Goal: Task Accomplishment & Management: Manage account settings

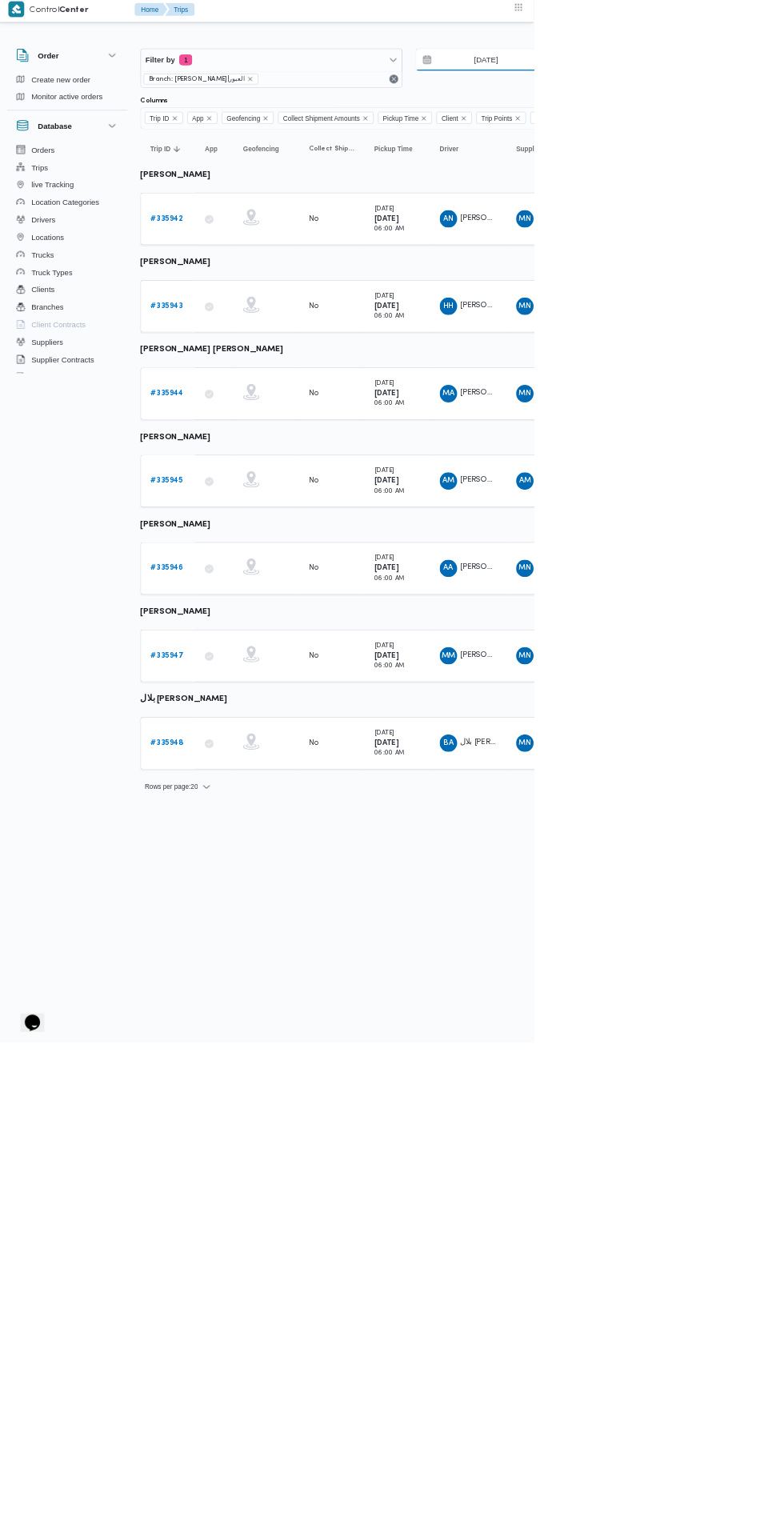
click at [723, 94] on input "[DATE]" at bounding box center [703, 94] width 182 height 32
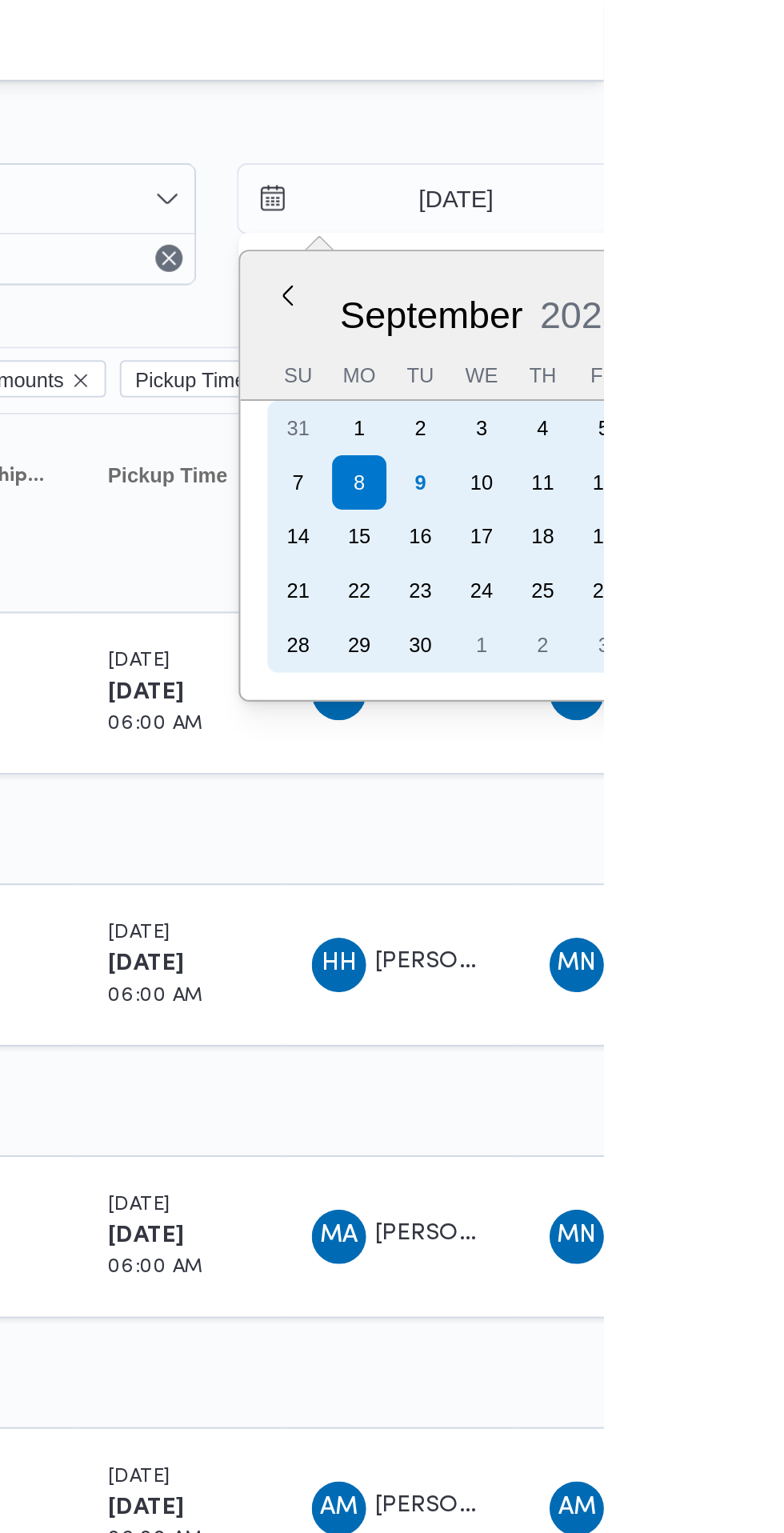
click at [697, 228] on div "9" at bounding box center [697, 227] width 26 height 26
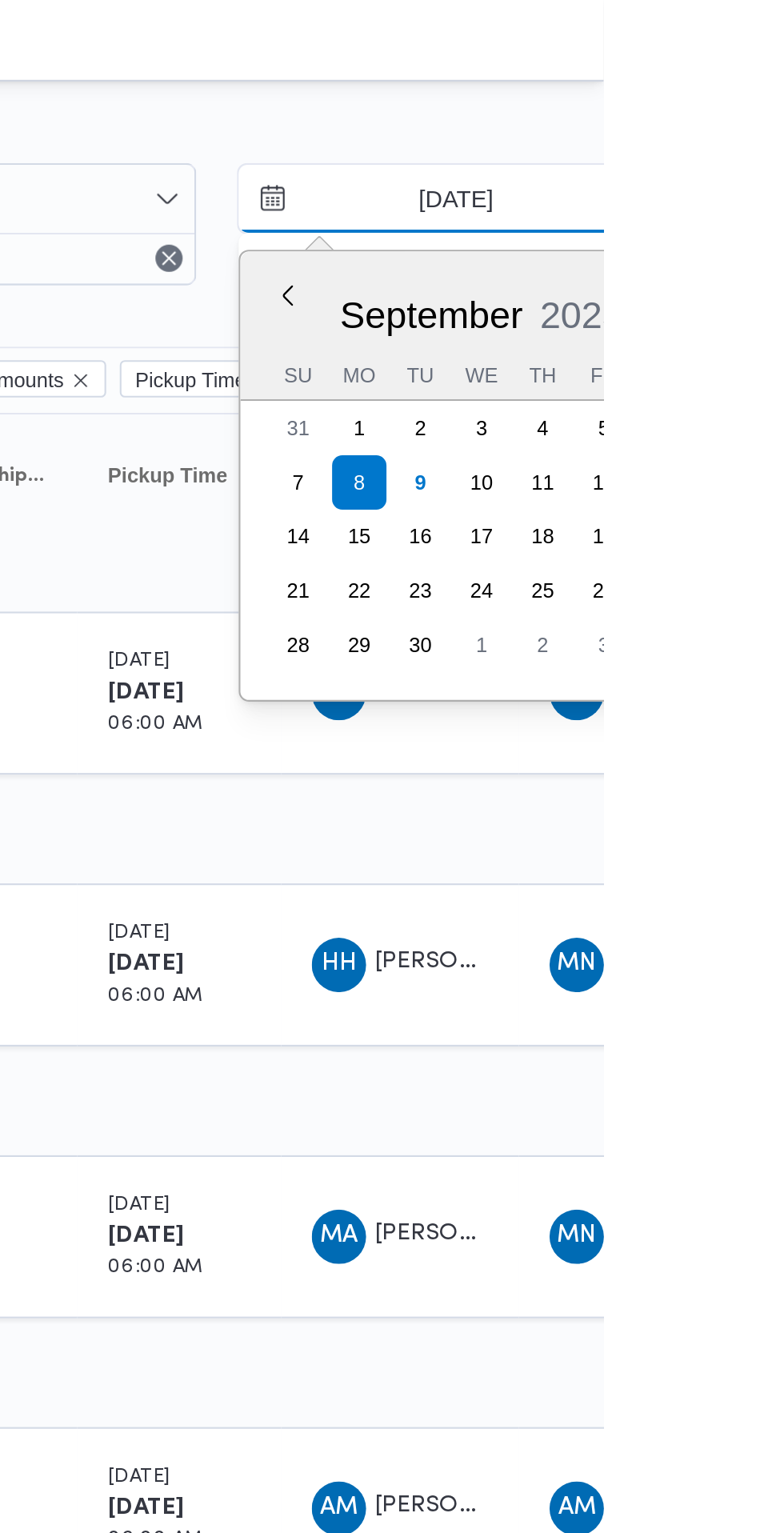
type input "[DATE]"
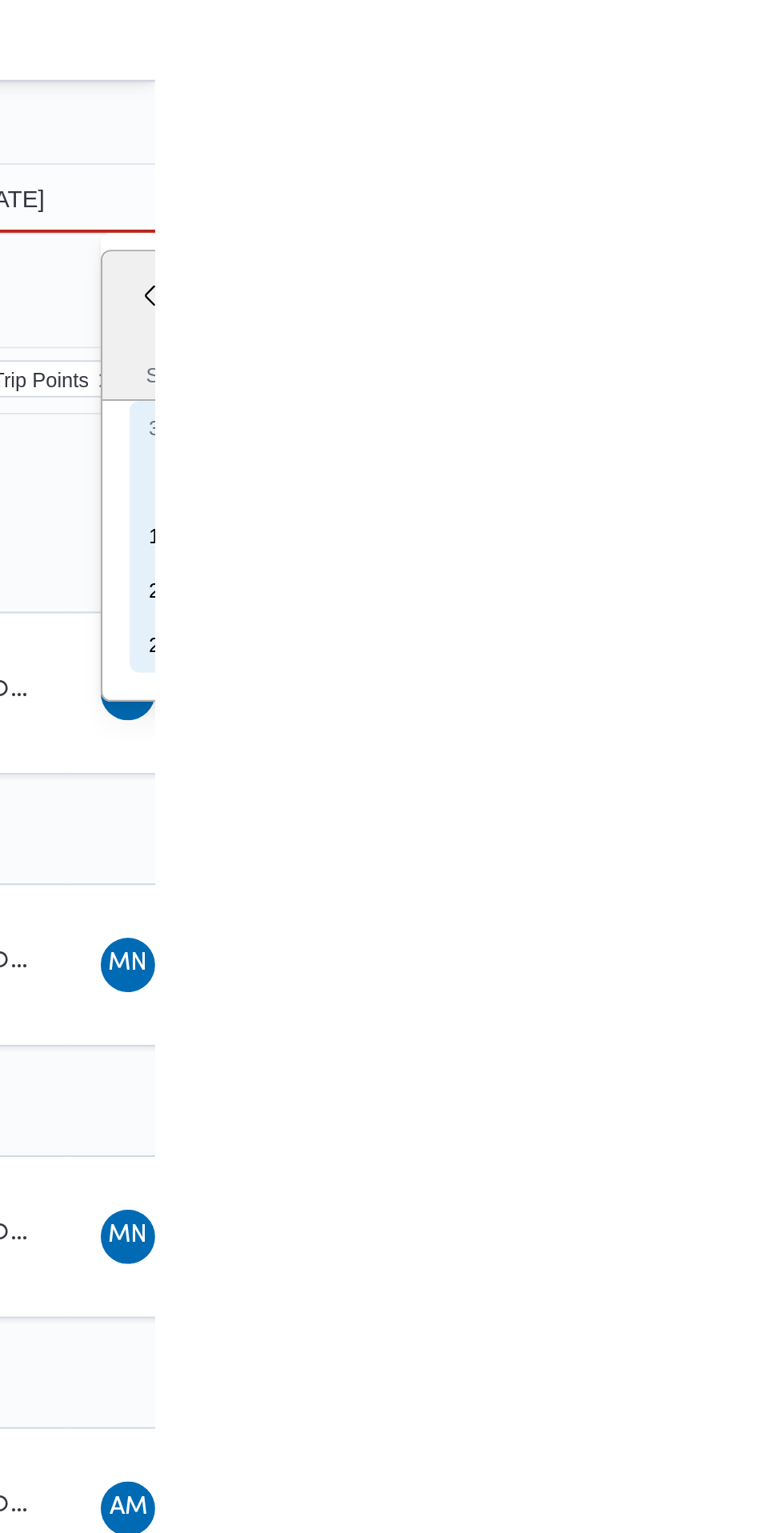
type input "[DATE]"
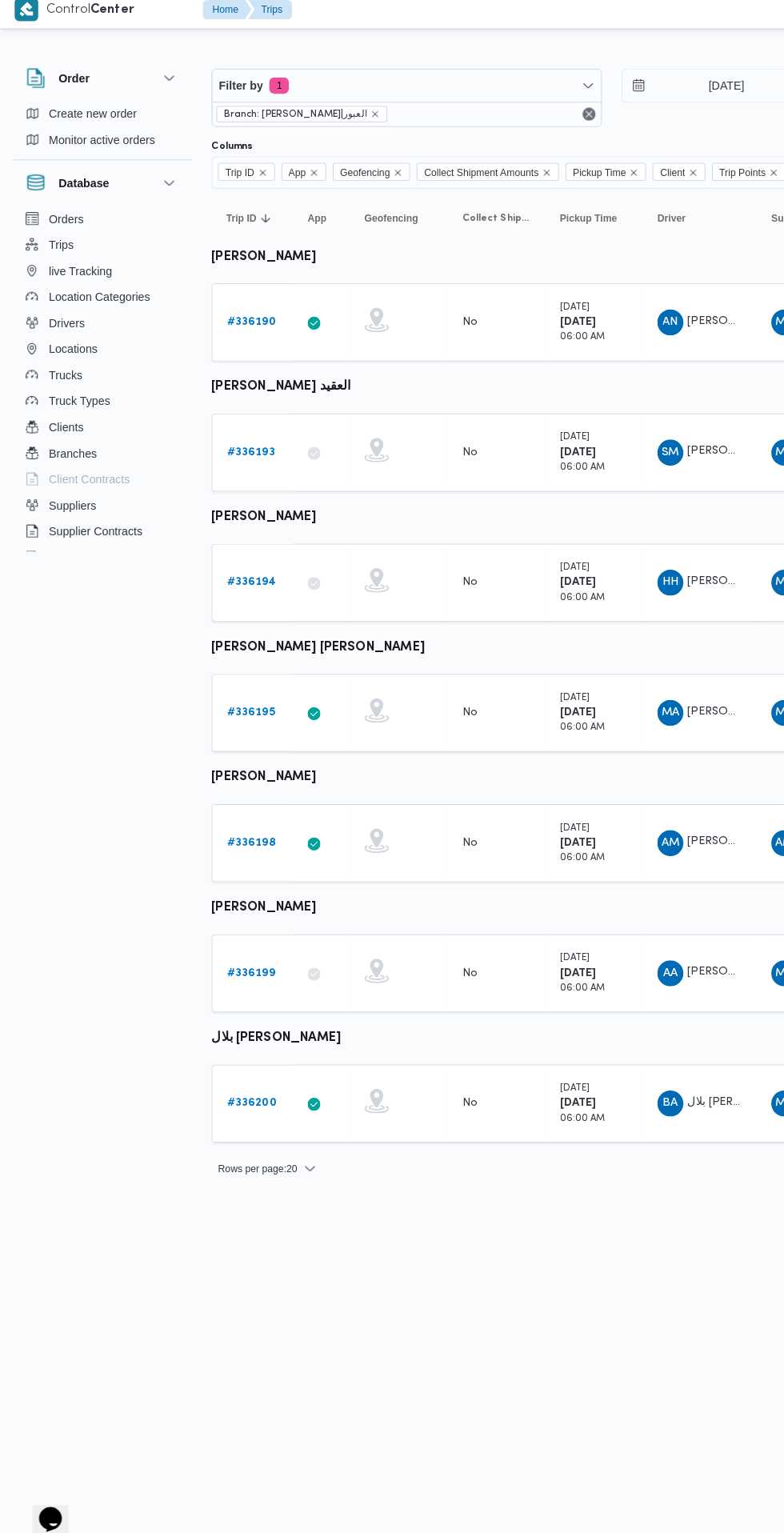
click at [249, 708] on b "# 336195" at bounding box center [246, 710] width 47 height 11
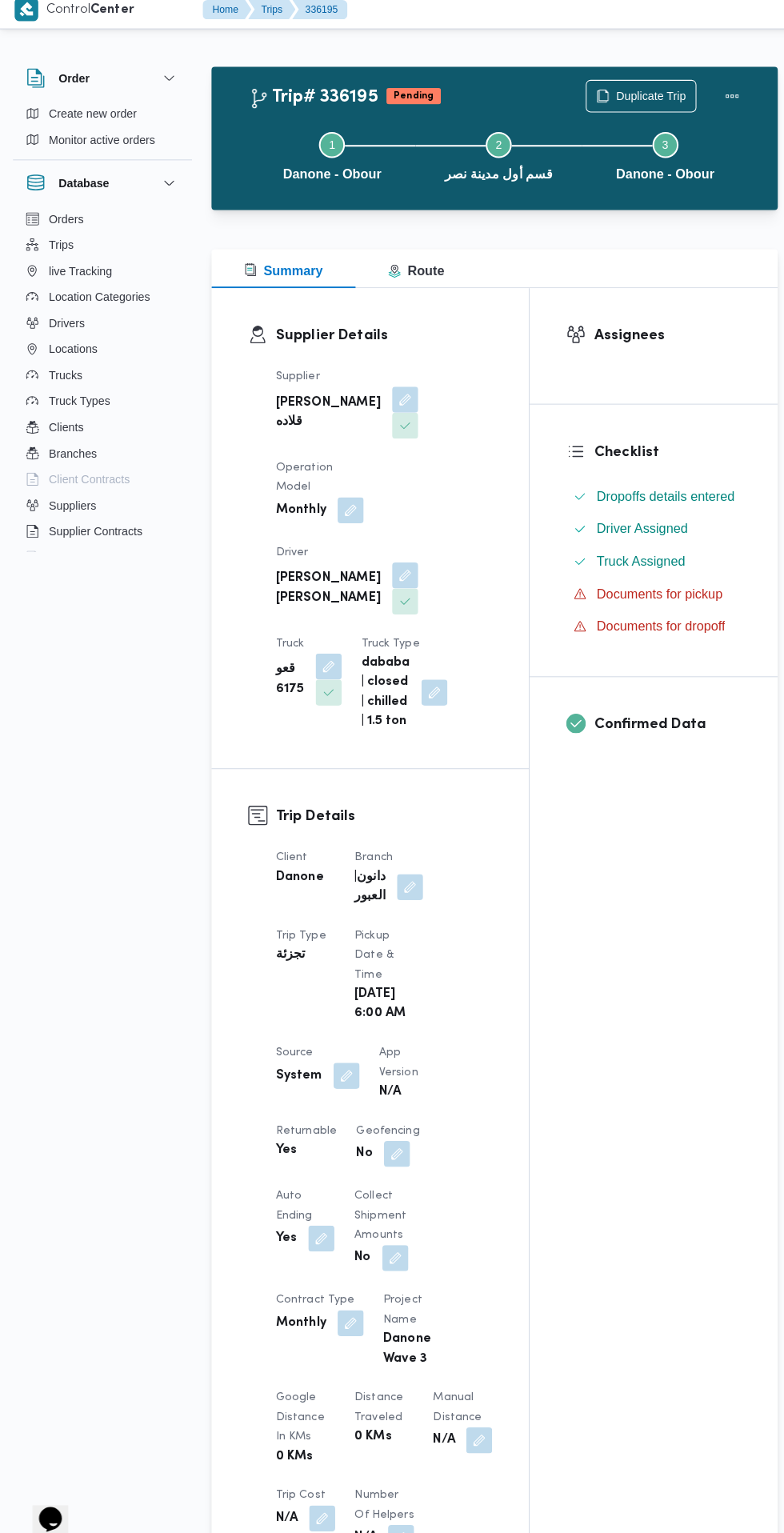
click at [386, 563] on button "button" at bounding box center [398, 575] width 26 height 26
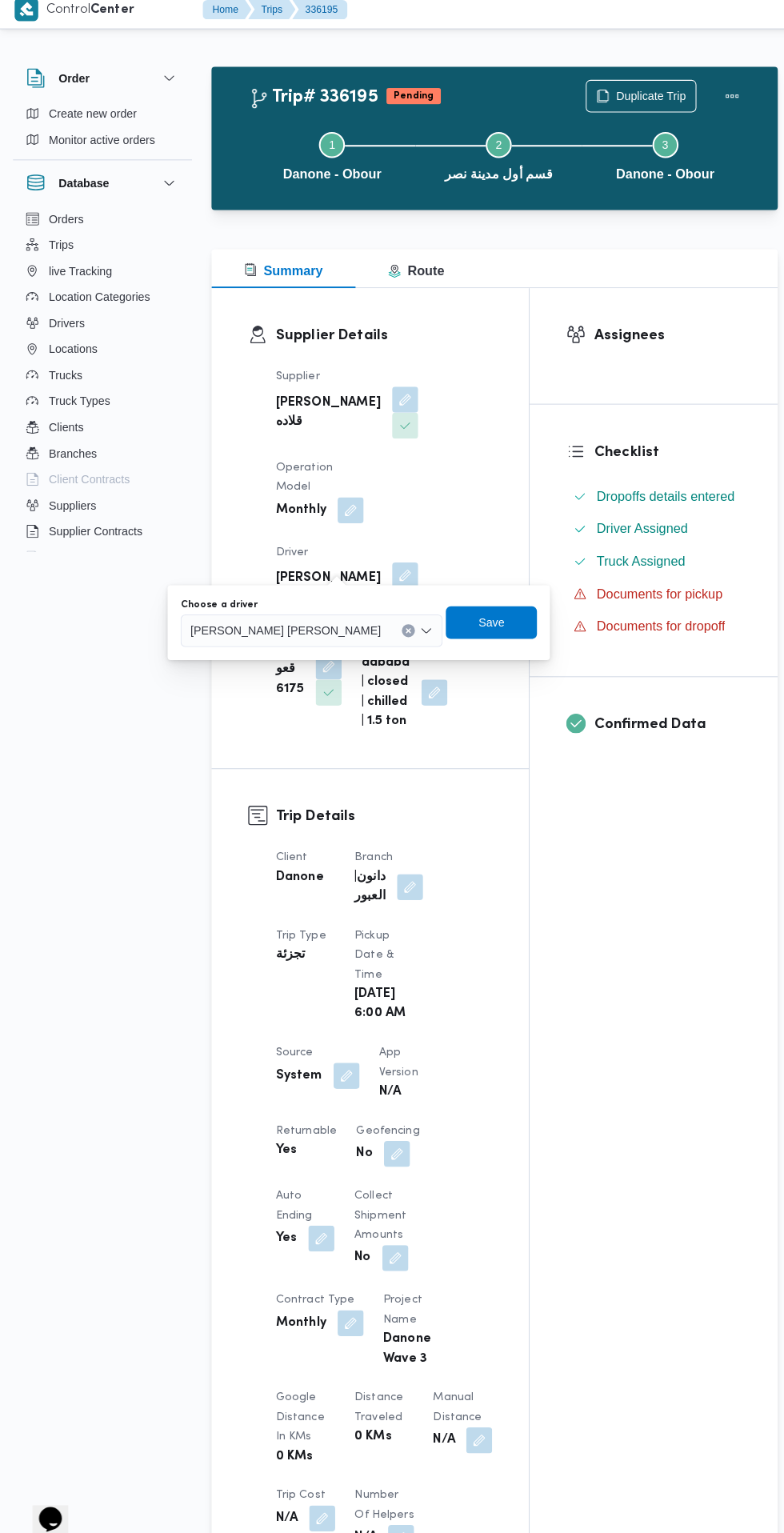
click at [298, 620] on span "[PERSON_NAME] [PERSON_NAME]" at bounding box center [281, 629] width 187 height 18
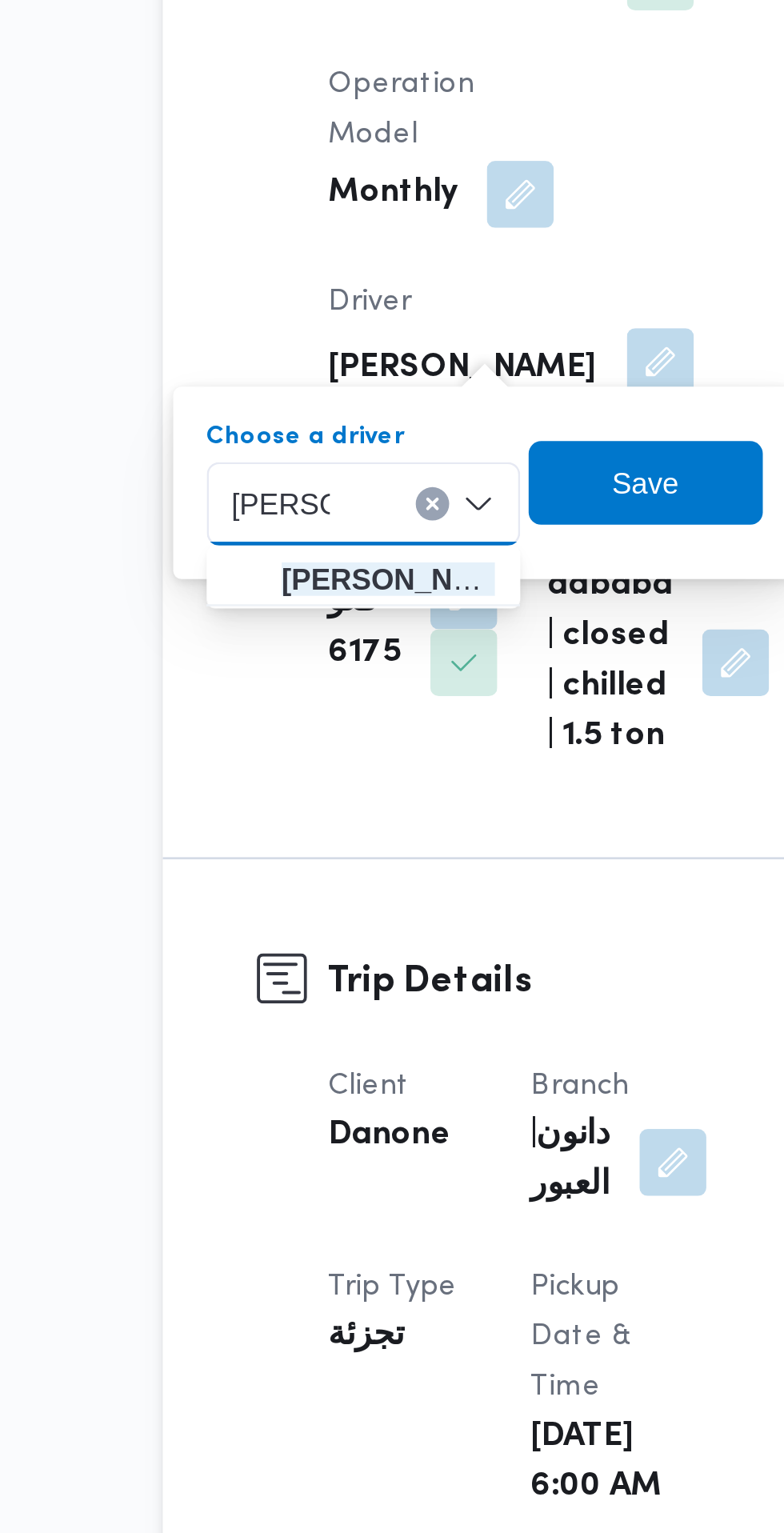
type input "[PERSON_NAME]"
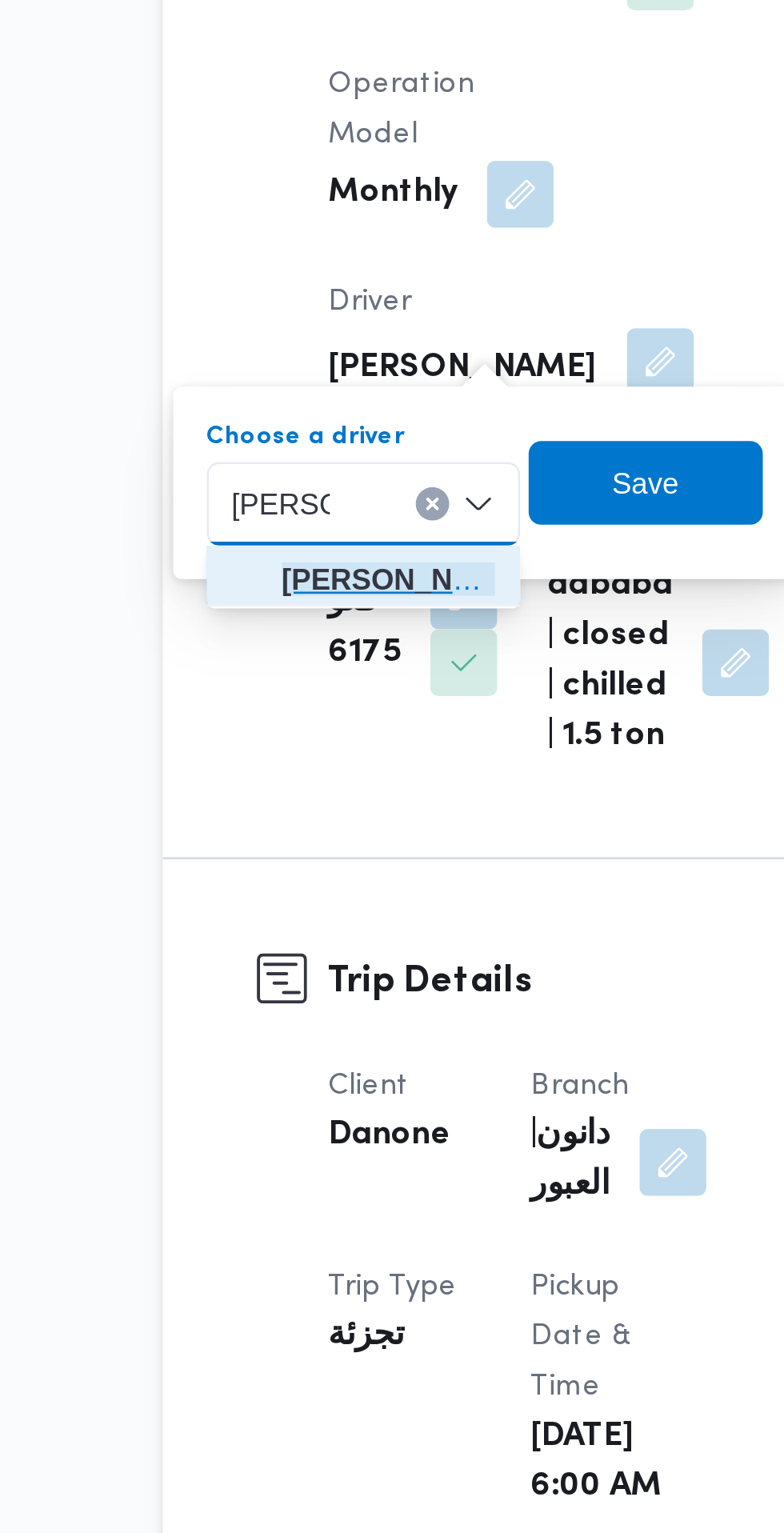
click at [308, 661] on span "[PERSON_NAME] د [PERSON_NAME]" at bounding box center [294, 659] width 81 height 19
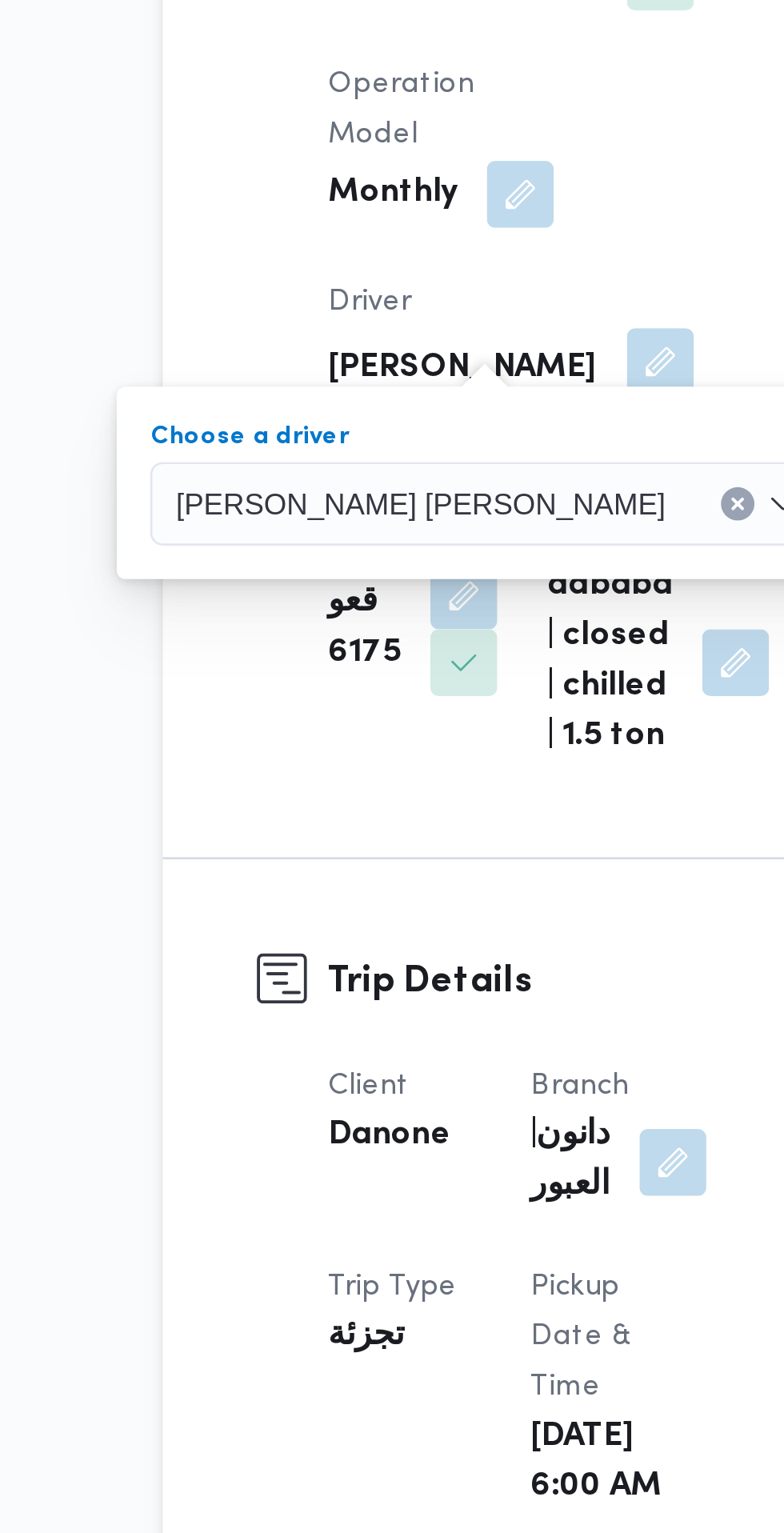
click at [497, 623] on span "Save" at bounding box center [509, 622] width 26 height 19
